Goal: Information Seeking & Learning: Learn about a topic

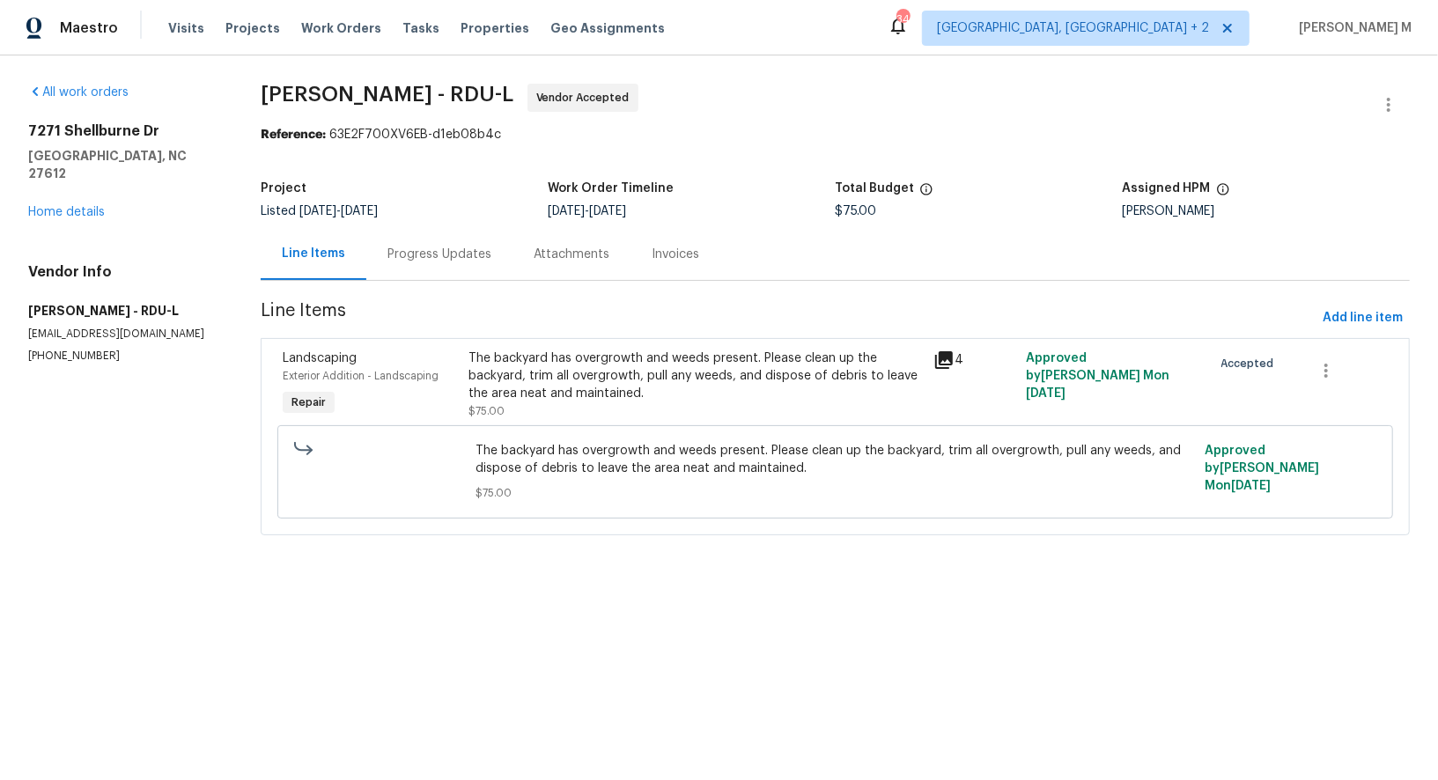
click at [455, 257] on div "Progress Updates" at bounding box center [439, 254] width 146 height 52
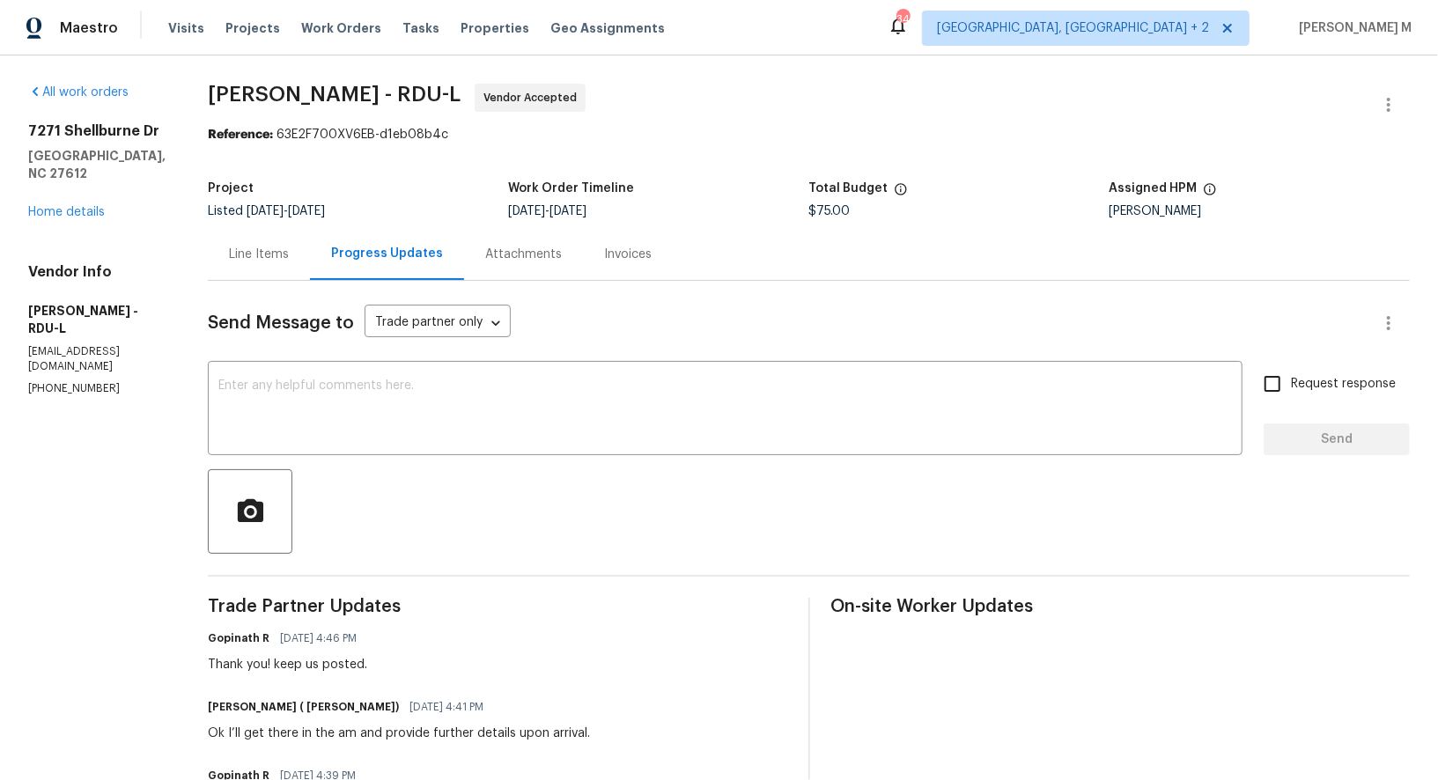
click at [220, 259] on div "Line Items" at bounding box center [259, 254] width 102 height 52
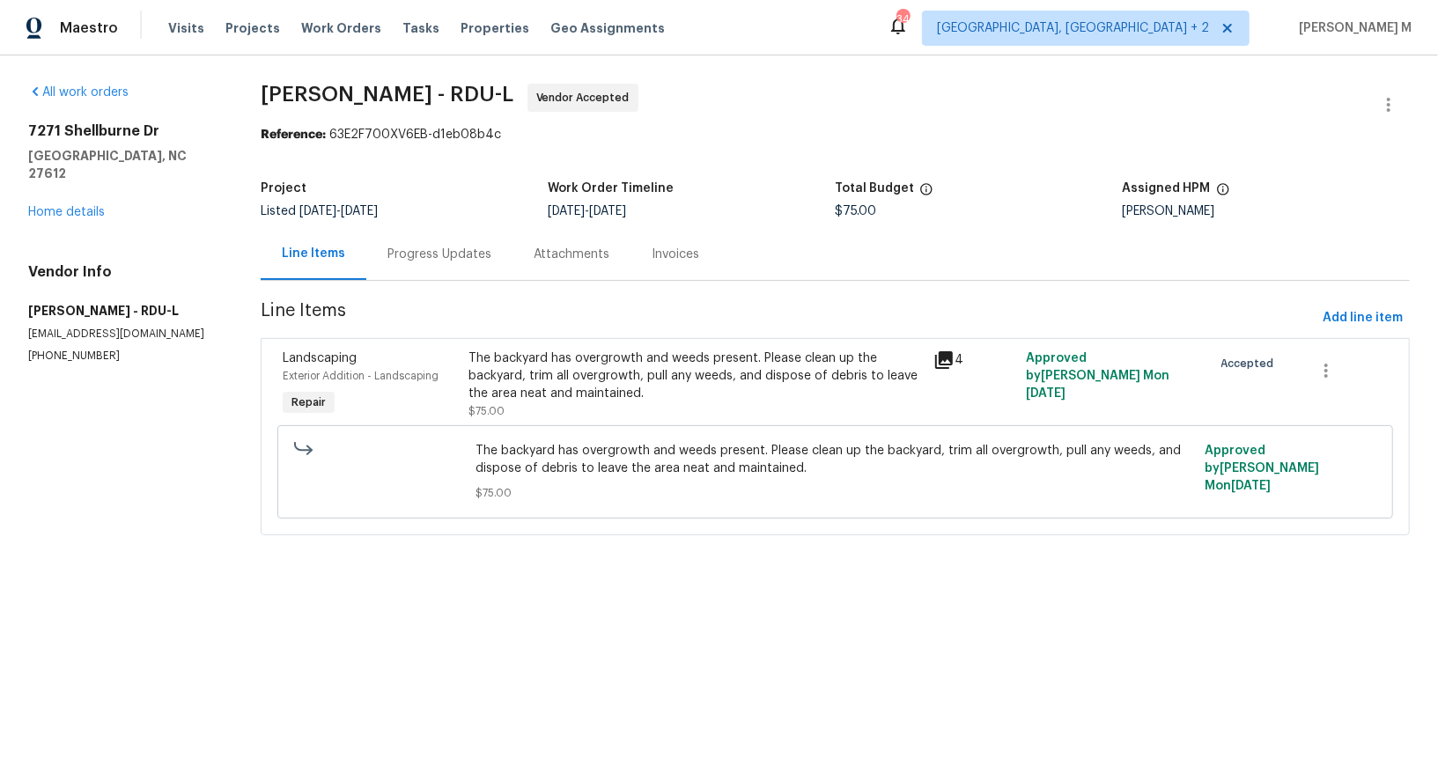
click at [750, 358] on div "The backyard has overgrowth and weeds present. Please clean up the backyard, tr…" at bounding box center [696, 376] width 455 height 53
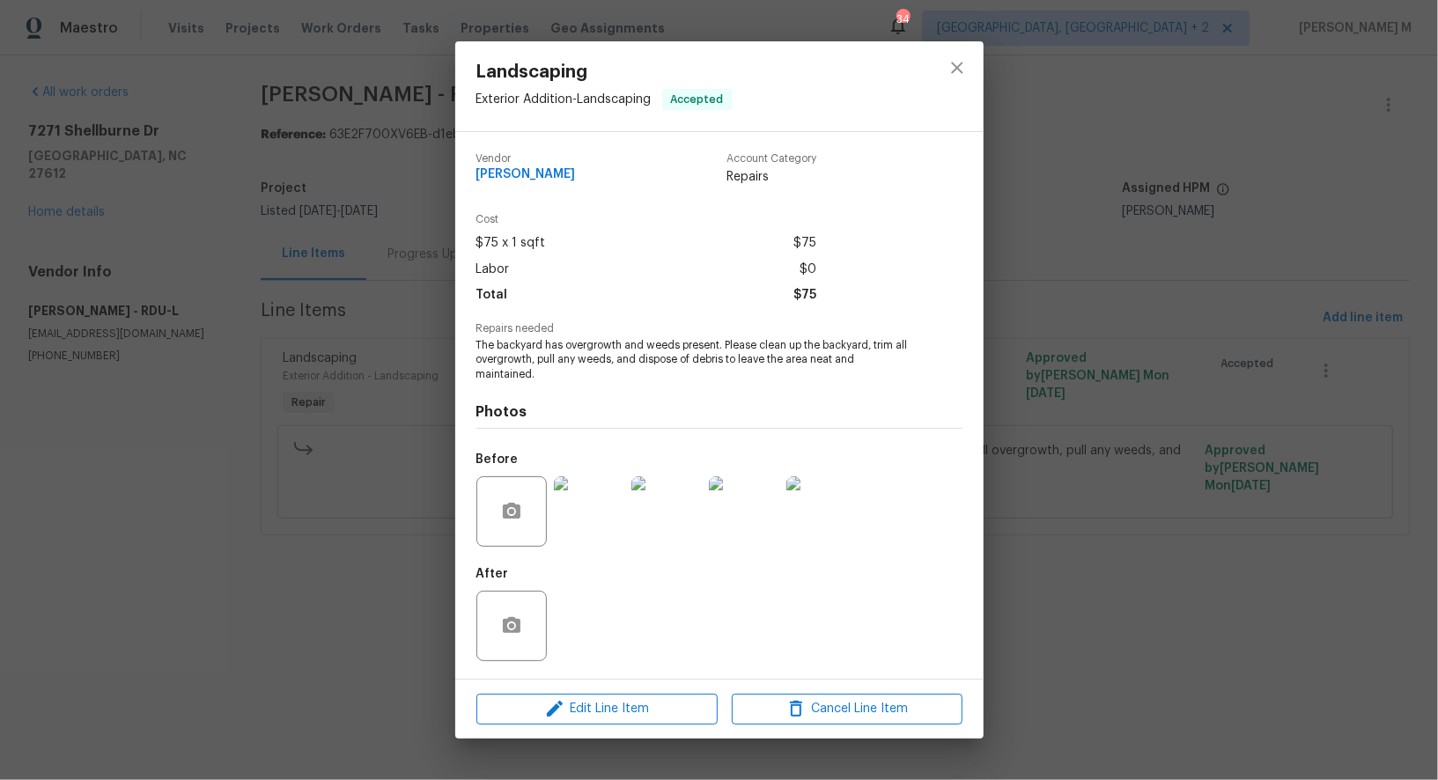
click at [593, 506] on img at bounding box center [589, 512] width 70 height 70
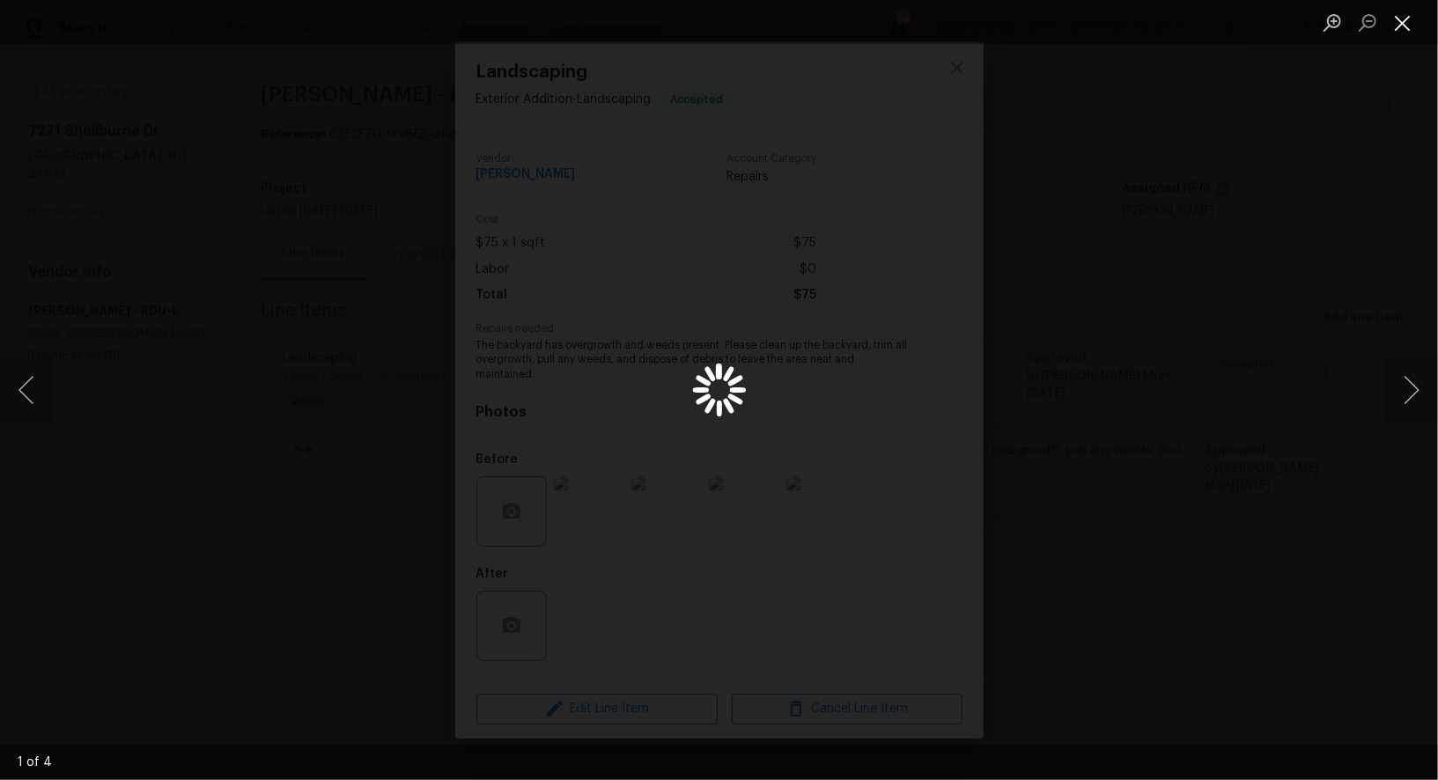
click at [1407, 15] on button "Close lightbox" at bounding box center [1403, 22] width 35 height 31
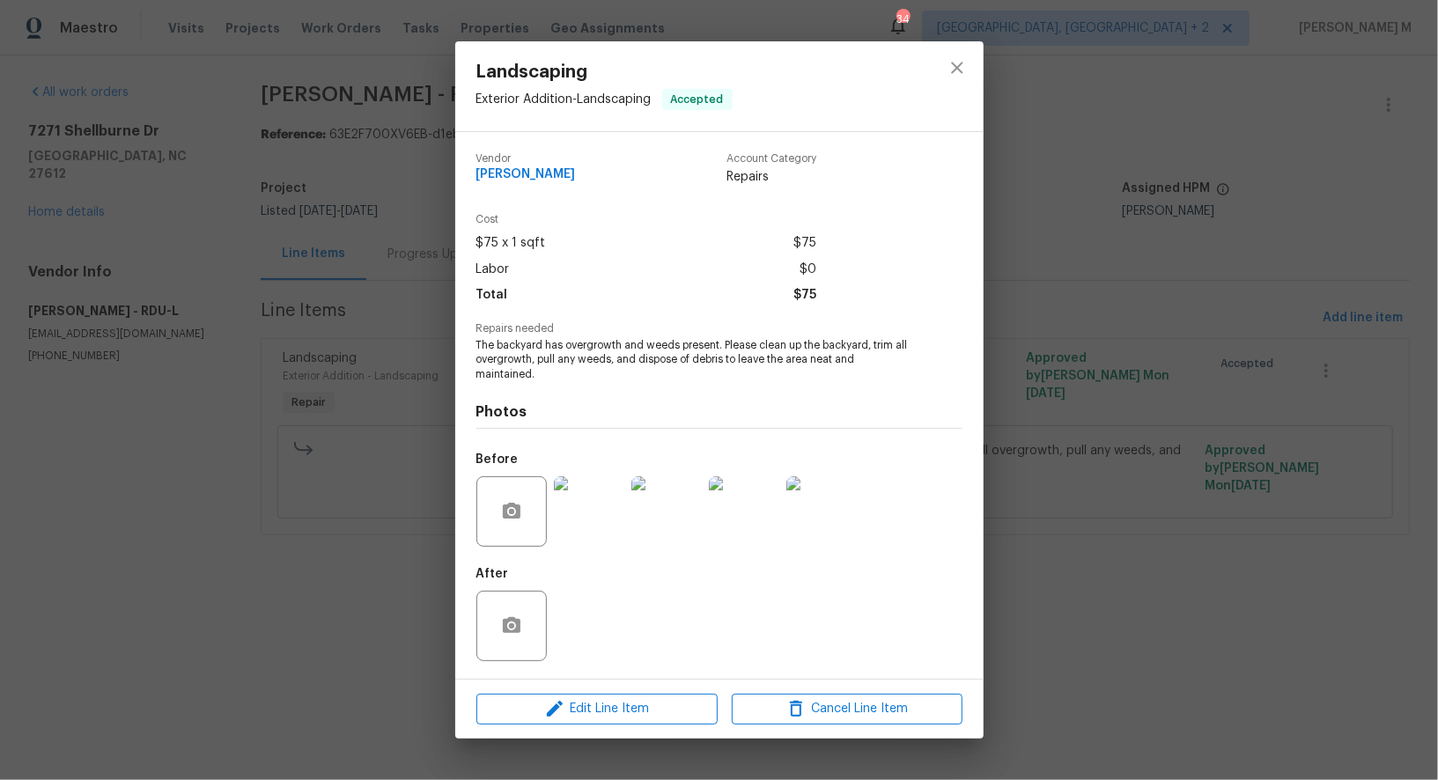
click at [1279, 400] on div "Landscaping Exterior Addition - Landscaping Accepted Vendor [PERSON_NAME] Accou…" at bounding box center [719, 390] width 1438 height 780
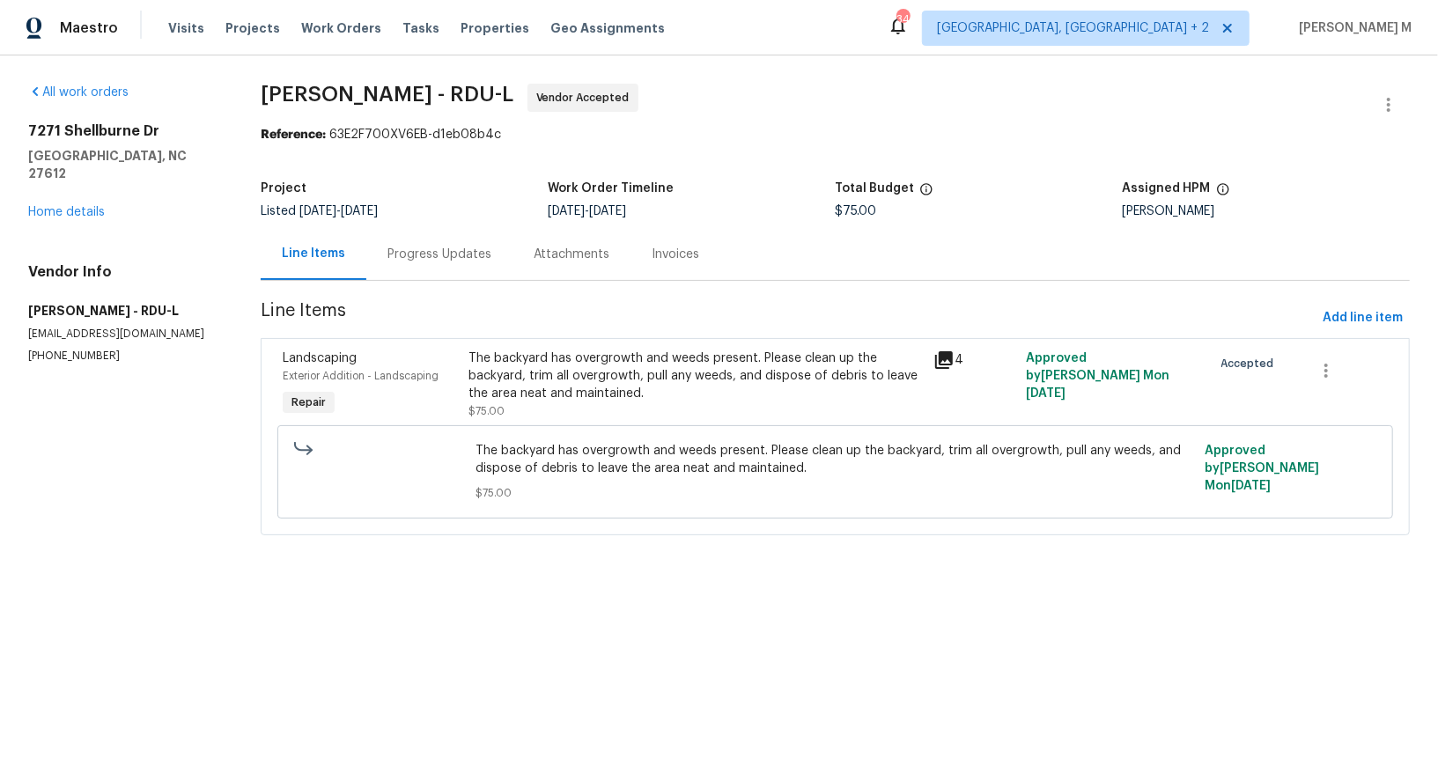
click at [433, 262] on div "Progress Updates" at bounding box center [439, 254] width 146 height 52
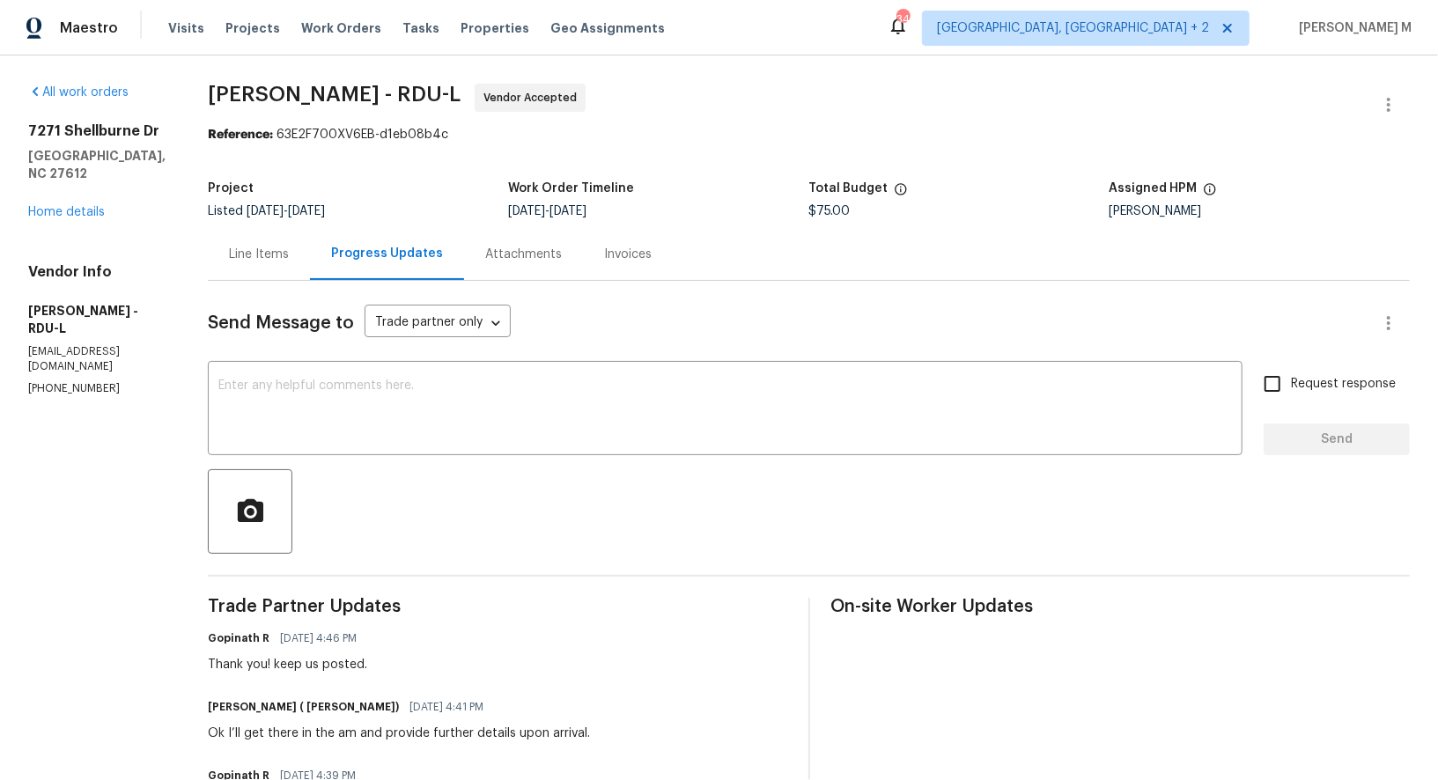
click at [264, 258] on div "Line Items" at bounding box center [259, 254] width 102 height 52
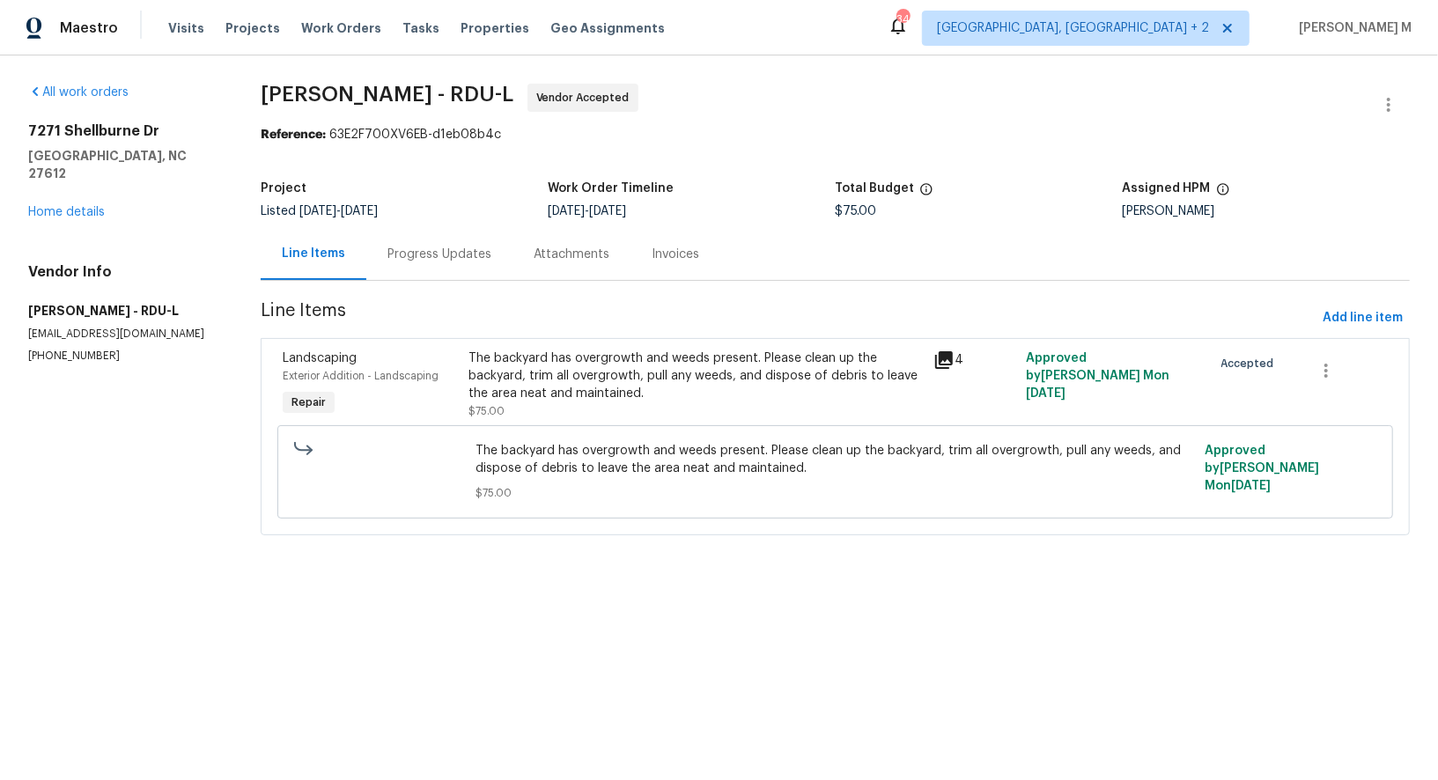
click at [557, 394] on div "The backyard has overgrowth and weeds present. Please clean up the backyard, tr…" at bounding box center [696, 385] width 455 height 70
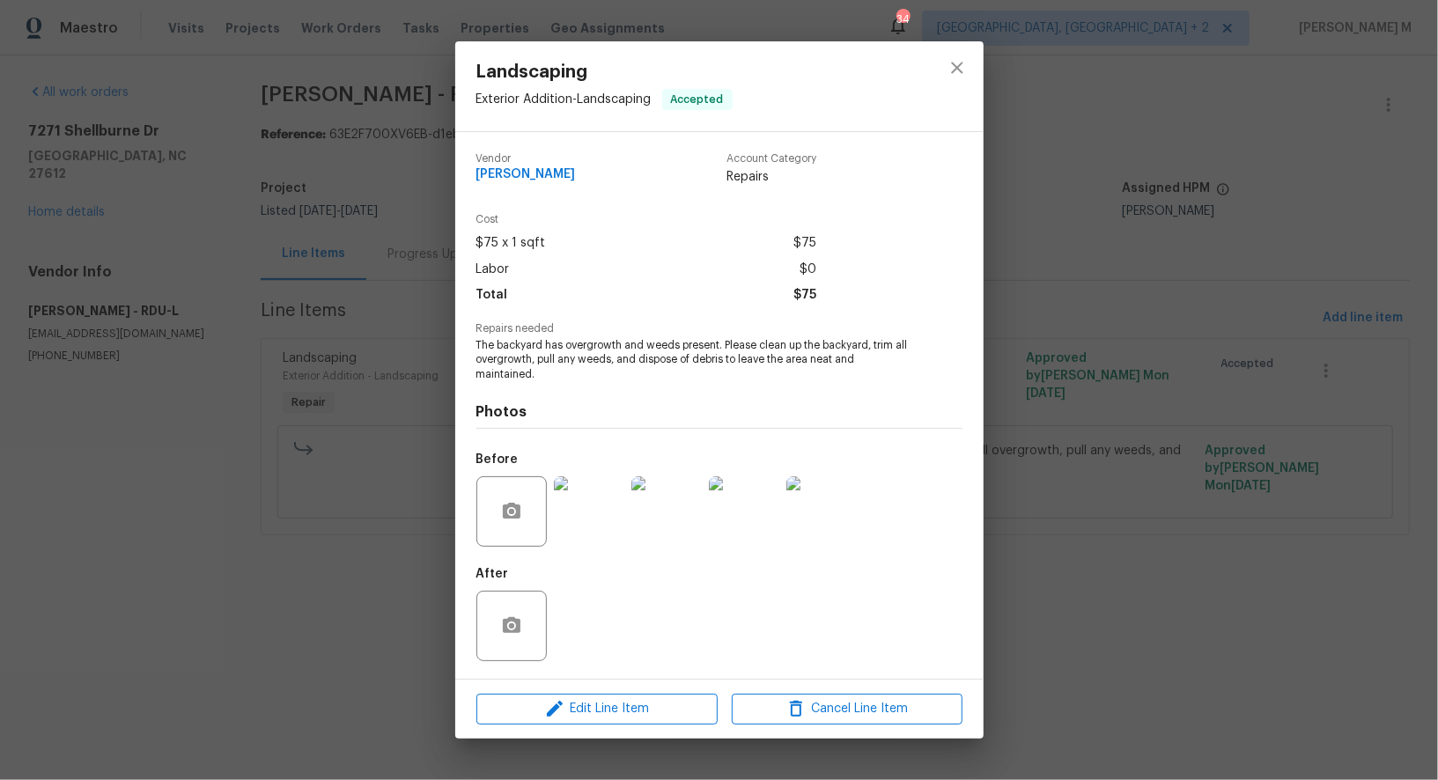
click at [328, 476] on div "Landscaping Exterior Addition - Landscaping Accepted Vendor [PERSON_NAME] Accou…" at bounding box center [719, 390] width 1438 height 780
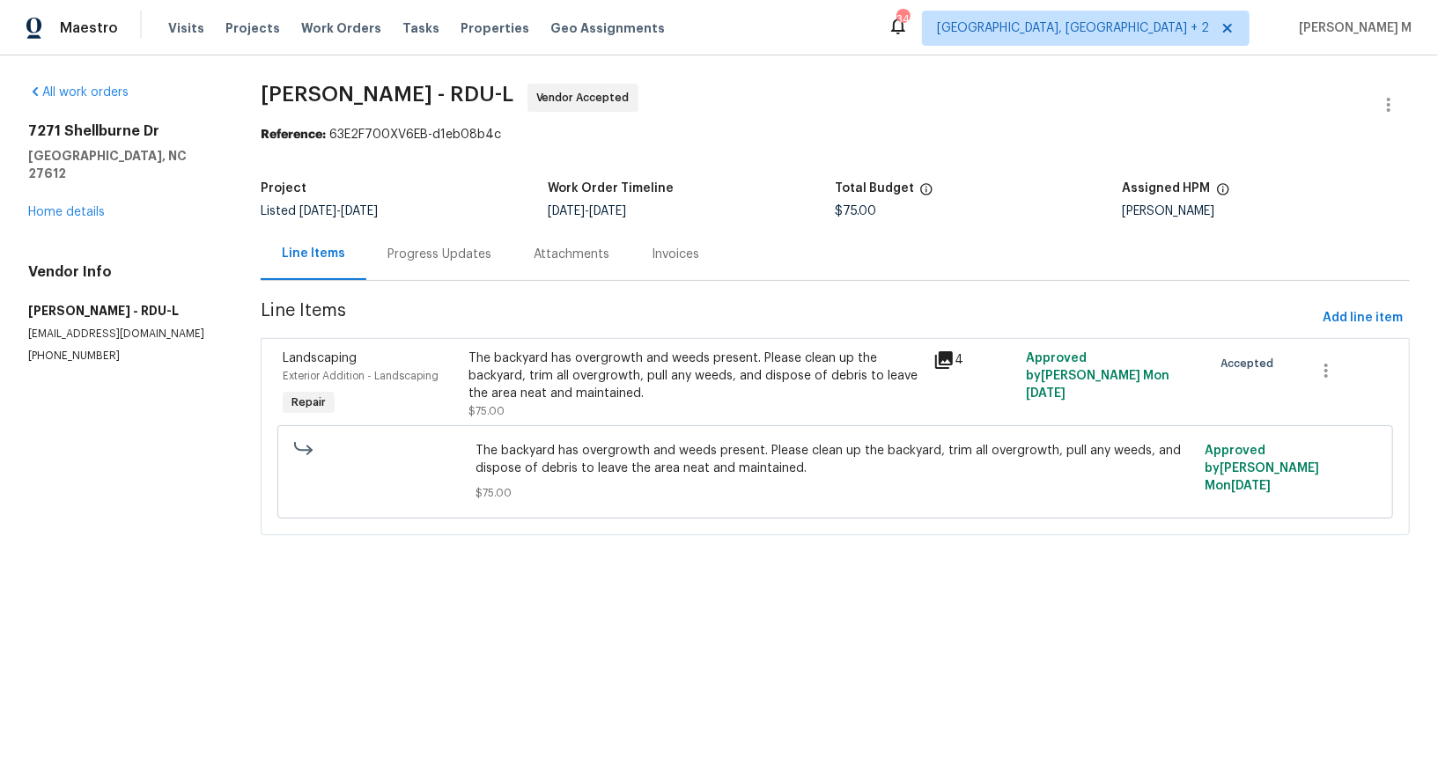
click at [439, 246] on div "Progress Updates" at bounding box center [440, 255] width 104 height 18
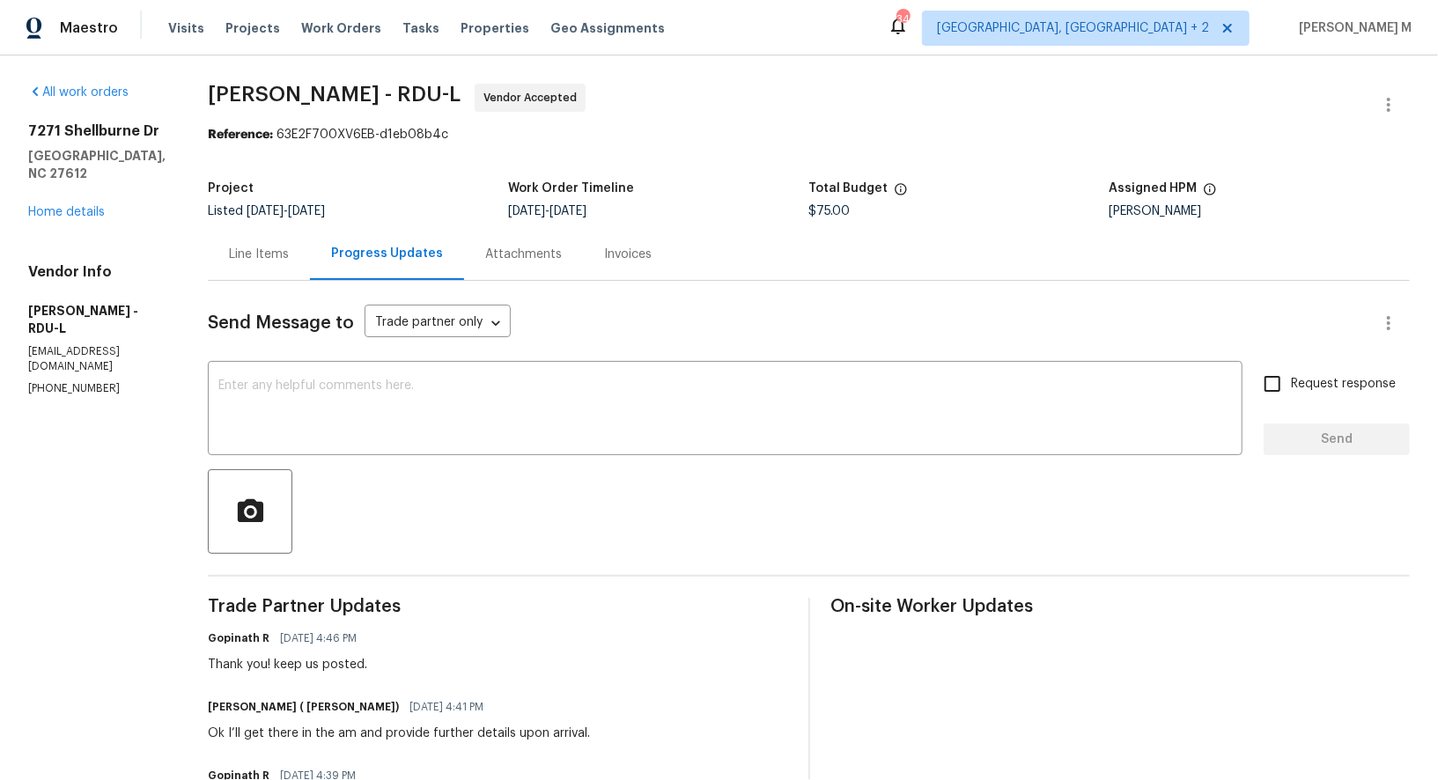
click at [85, 381] on p "[PHONE_NUMBER]" at bounding box center [96, 388] width 137 height 15
copy p "[PHONE_NUMBER]"
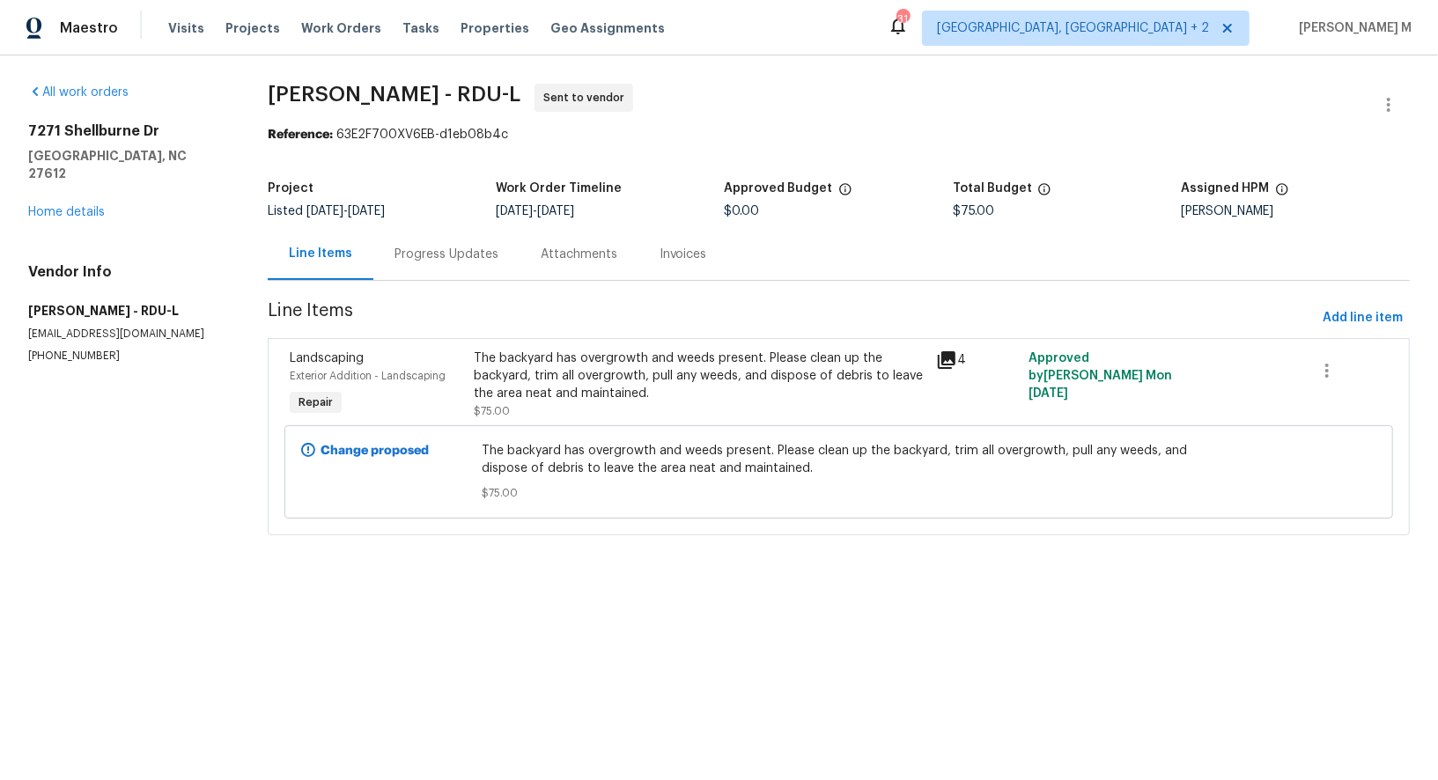
click at [842, 104] on span "Cameron Sweeney - RDU-L Sent to vendor" at bounding box center [818, 105] width 1100 height 42
click at [88, 206] on link "Home details" at bounding box center [66, 212] width 77 height 12
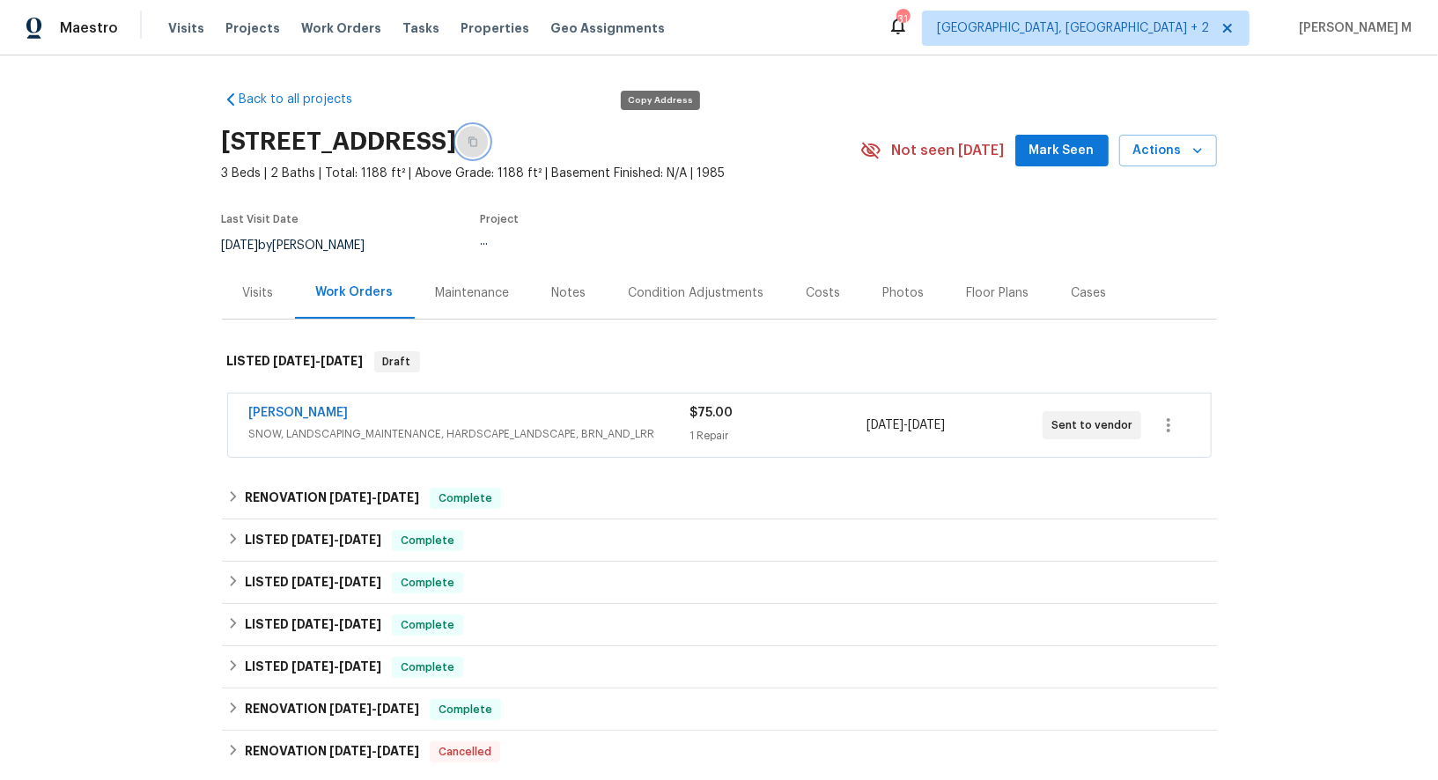
click at [489, 146] on button "button" at bounding box center [473, 142] width 32 height 32
